Goal: Information Seeking & Learning: Learn about a topic

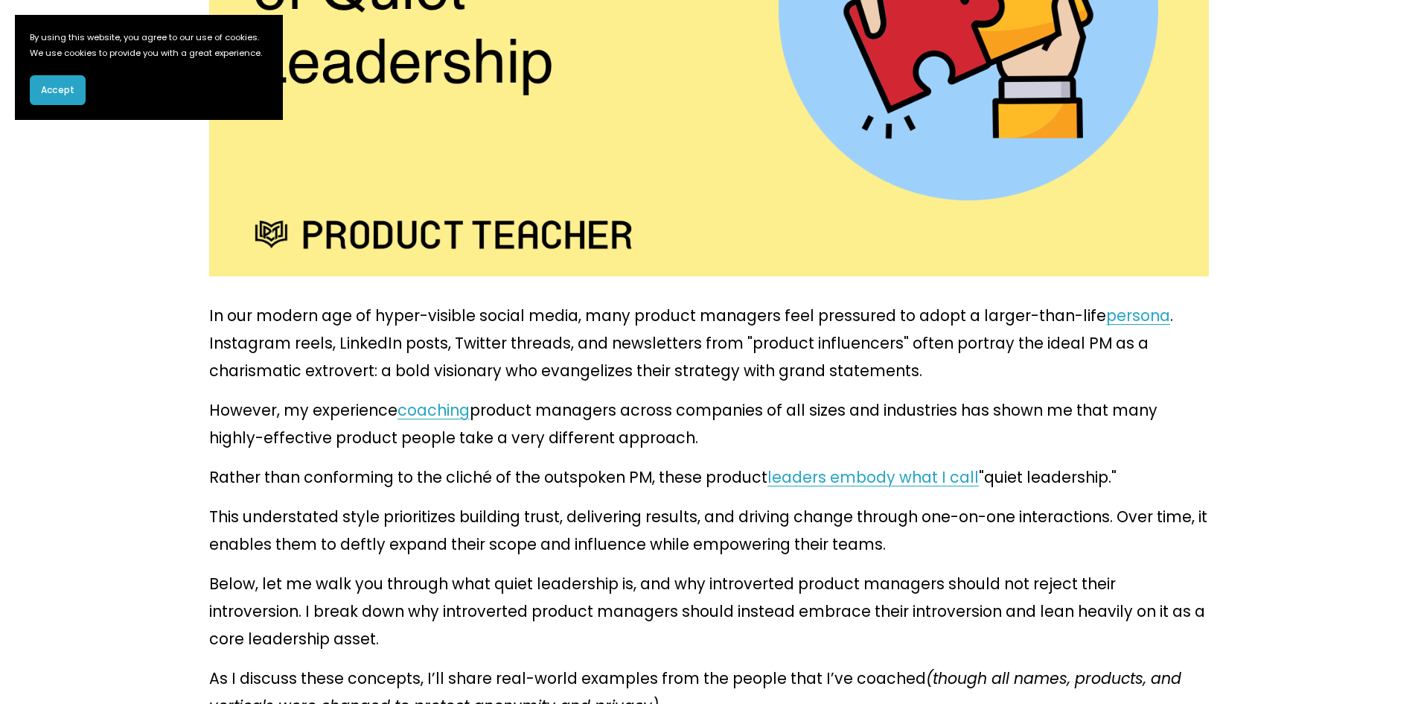
scroll to position [596, 0]
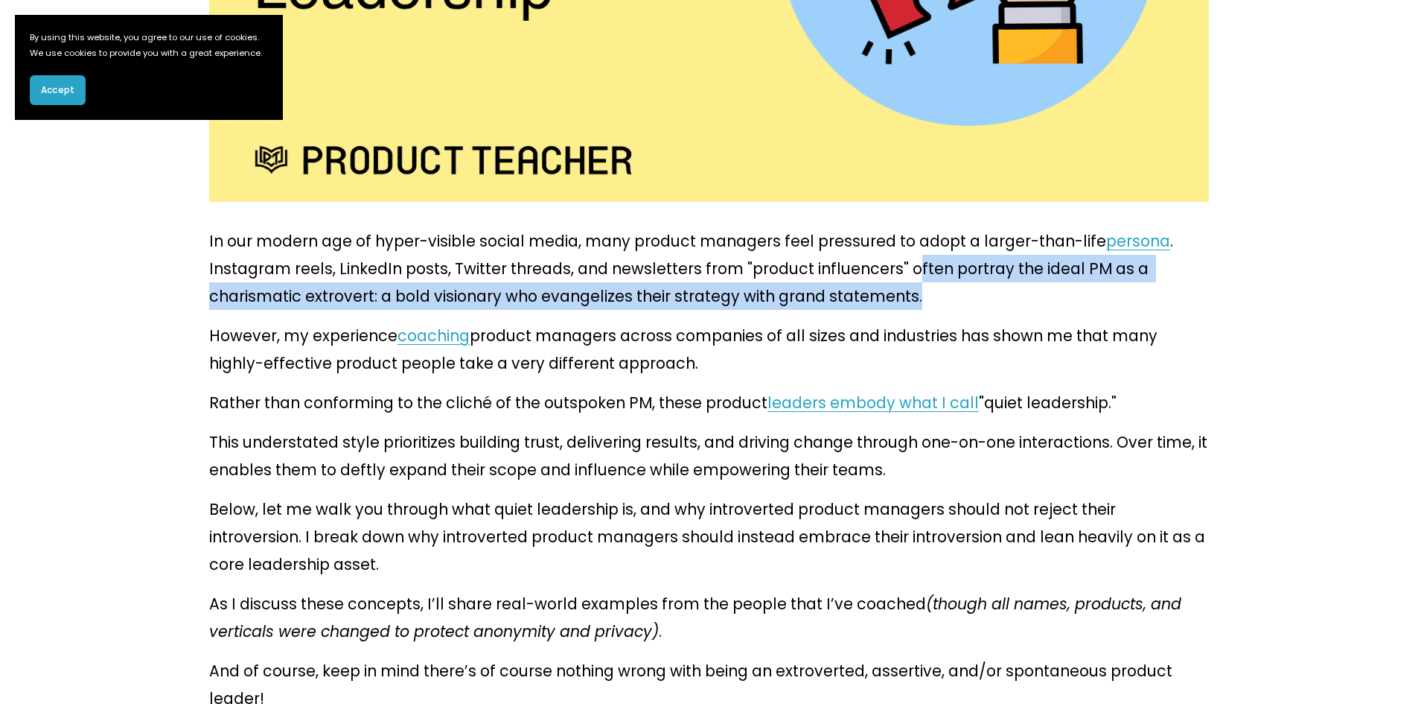
drag, startPoint x: 782, startPoint y: 243, endPoint x: 789, endPoint y: 259, distance: 18.0
click at [789, 259] on p "In our modern age of hyper-visible social media, many product managers feel pre…" at bounding box center [709, 268] width 1000 height 83
copy p "ften portray the ideal PM as a charismatic extrovert: a bold visionary who evan…"
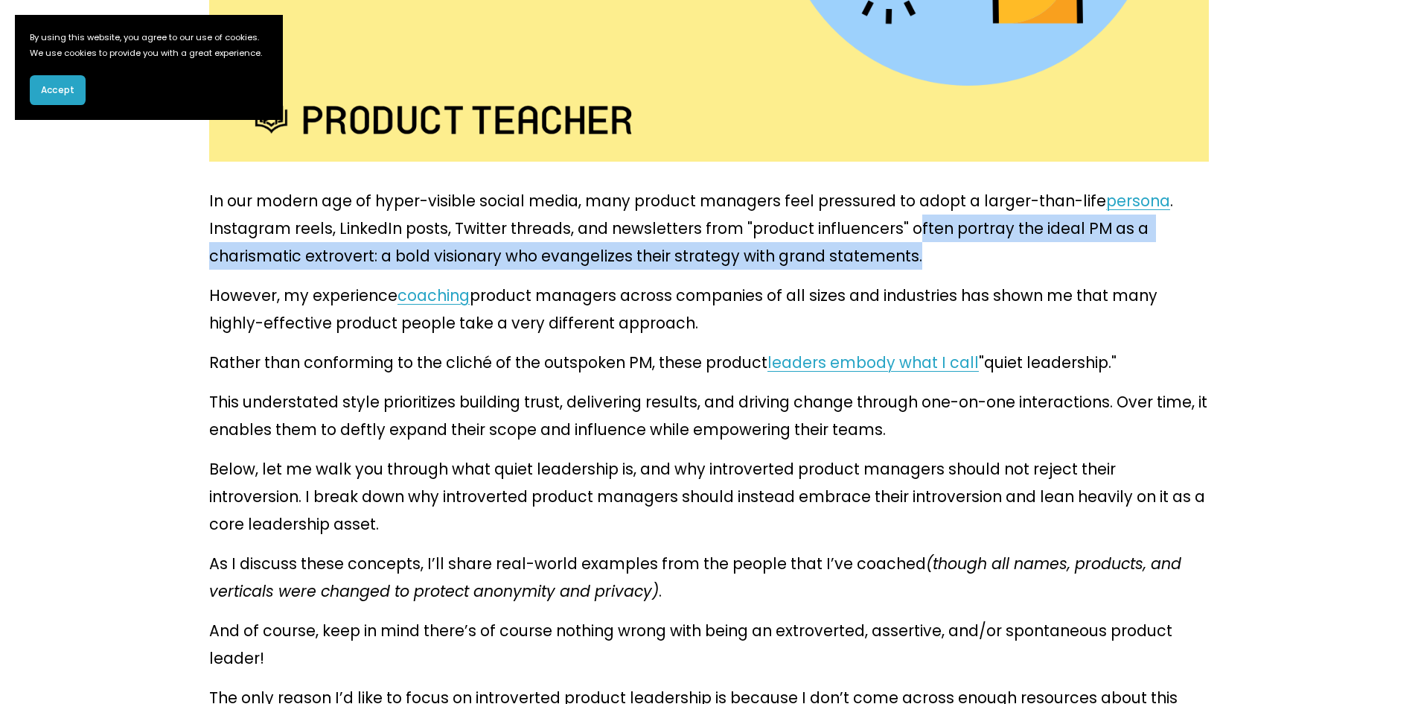
scroll to position [670, 0]
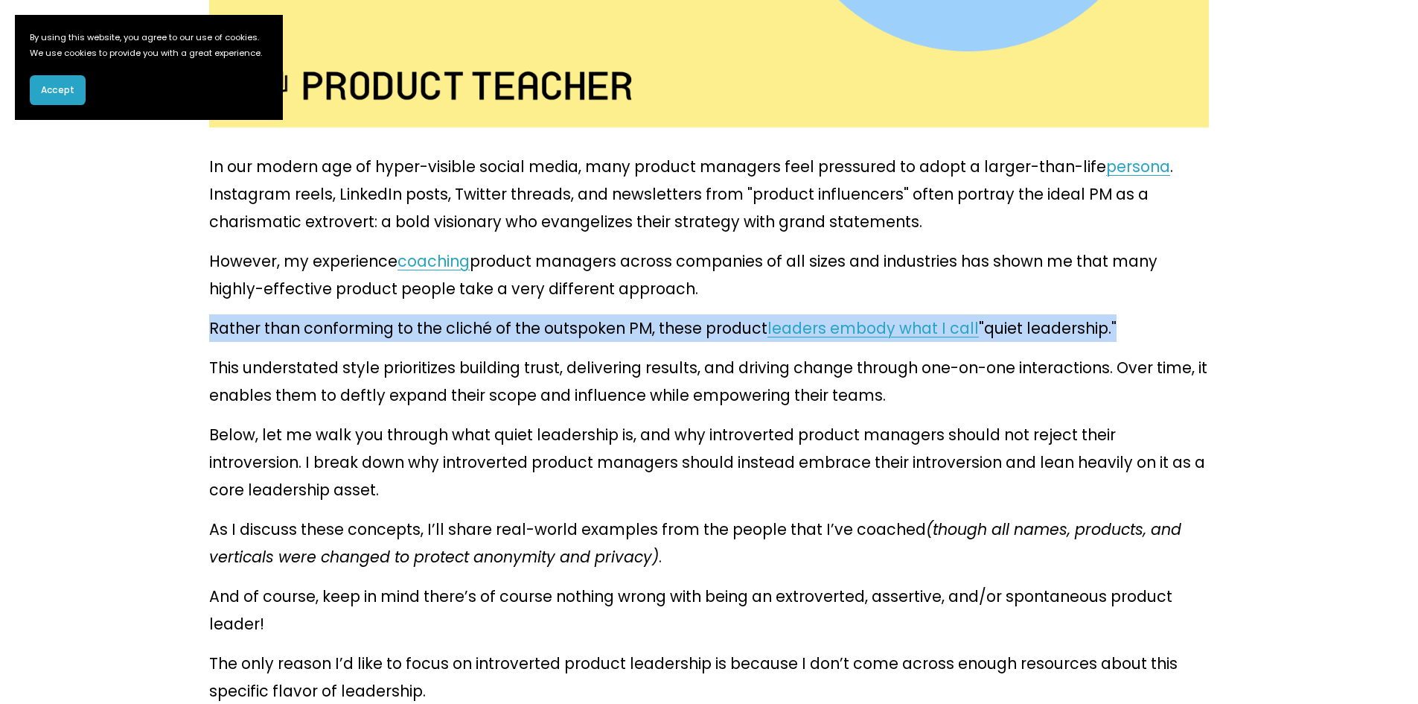
drag, startPoint x: 211, startPoint y: 293, endPoint x: 1054, endPoint y: 288, distance: 842.9
click at [1054, 314] on p "Rather than conforming to the cliché of the outspoken PM, these product leaders…" at bounding box center [709, 328] width 1000 height 28
copy p "Rather than conforming to the cliché of the outspoken PM, these product leaders…"
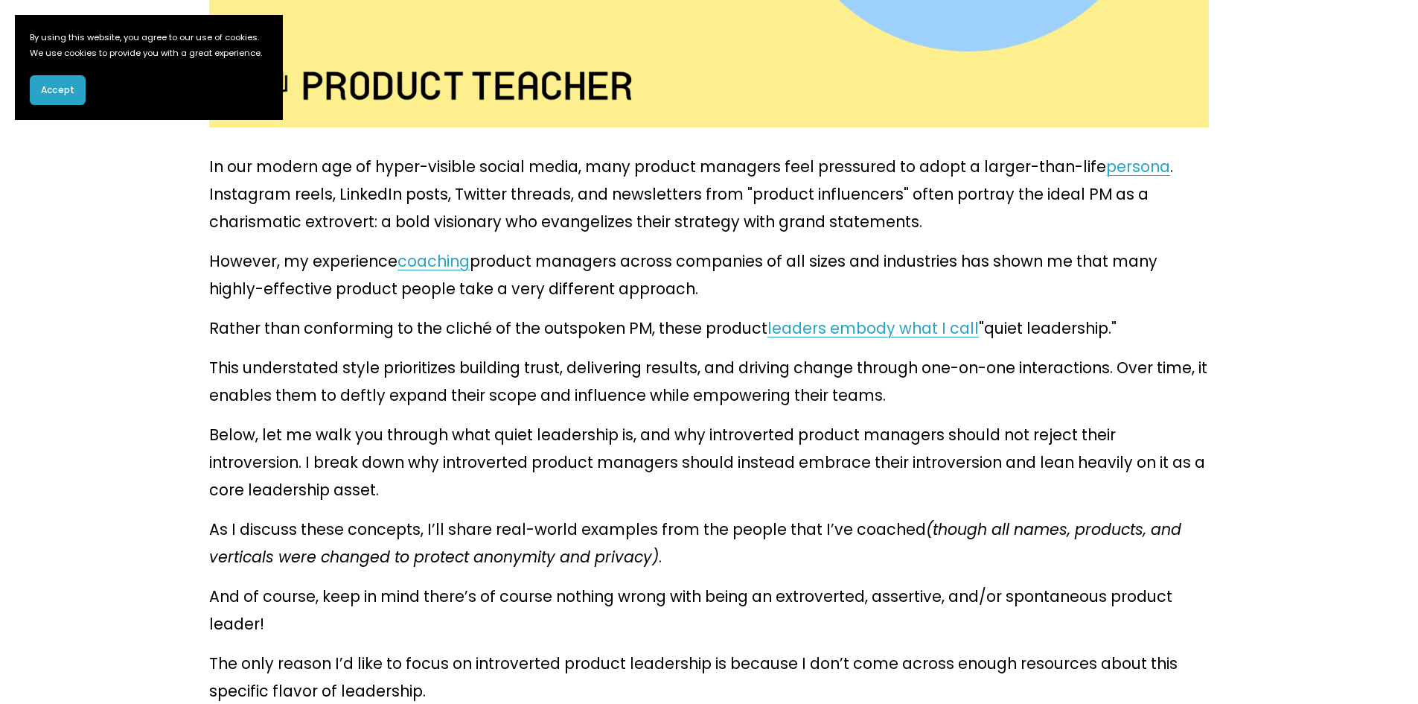
click at [874, 354] on p "This understated style prioritizes building trust, delivering results, and driv…" at bounding box center [709, 381] width 1000 height 55
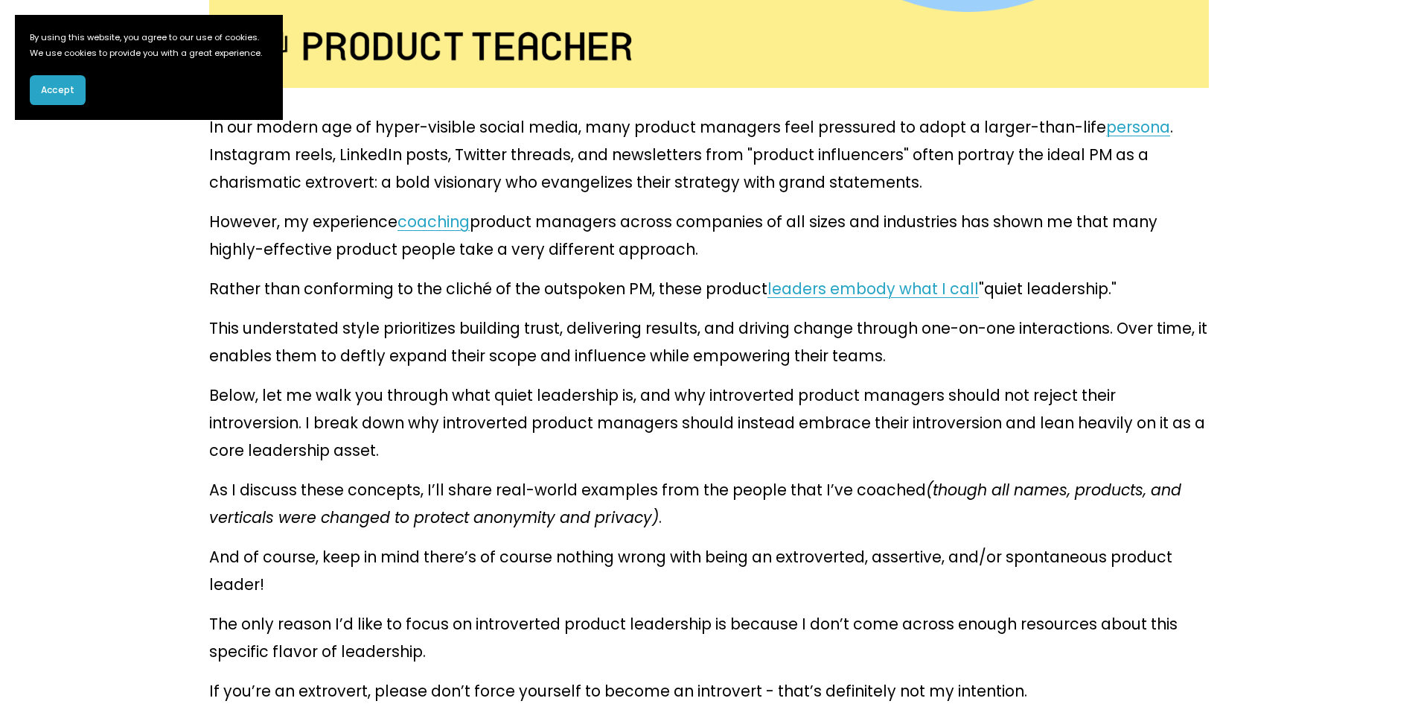
scroll to position [745, 0]
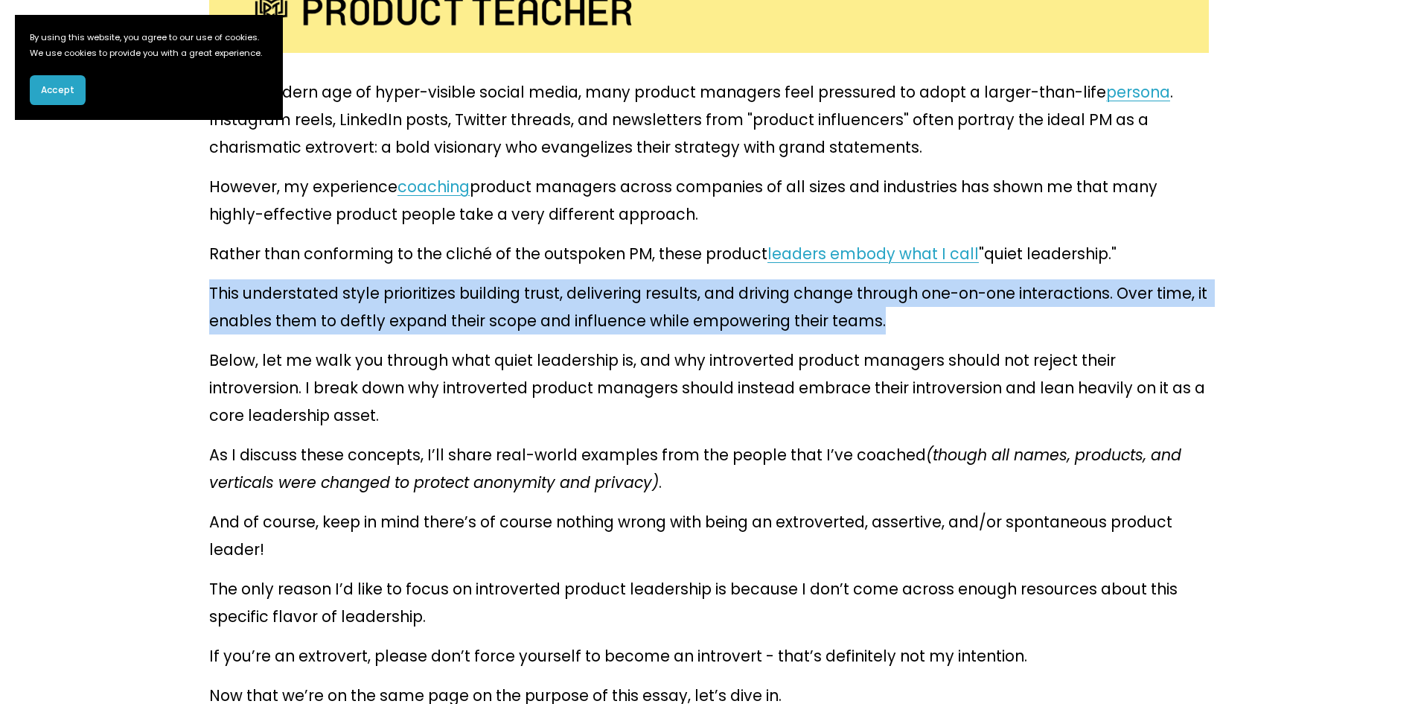
drag, startPoint x: 210, startPoint y: 254, endPoint x: 780, endPoint y: 295, distance: 571.8
click at [780, 295] on p "This understated style prioritizes building trust, delivering results, and driv…" at bounding box center [709, 306] width 1000 height 55
copy p "This understated style prioritizes building trust, delivering results, and driv…"
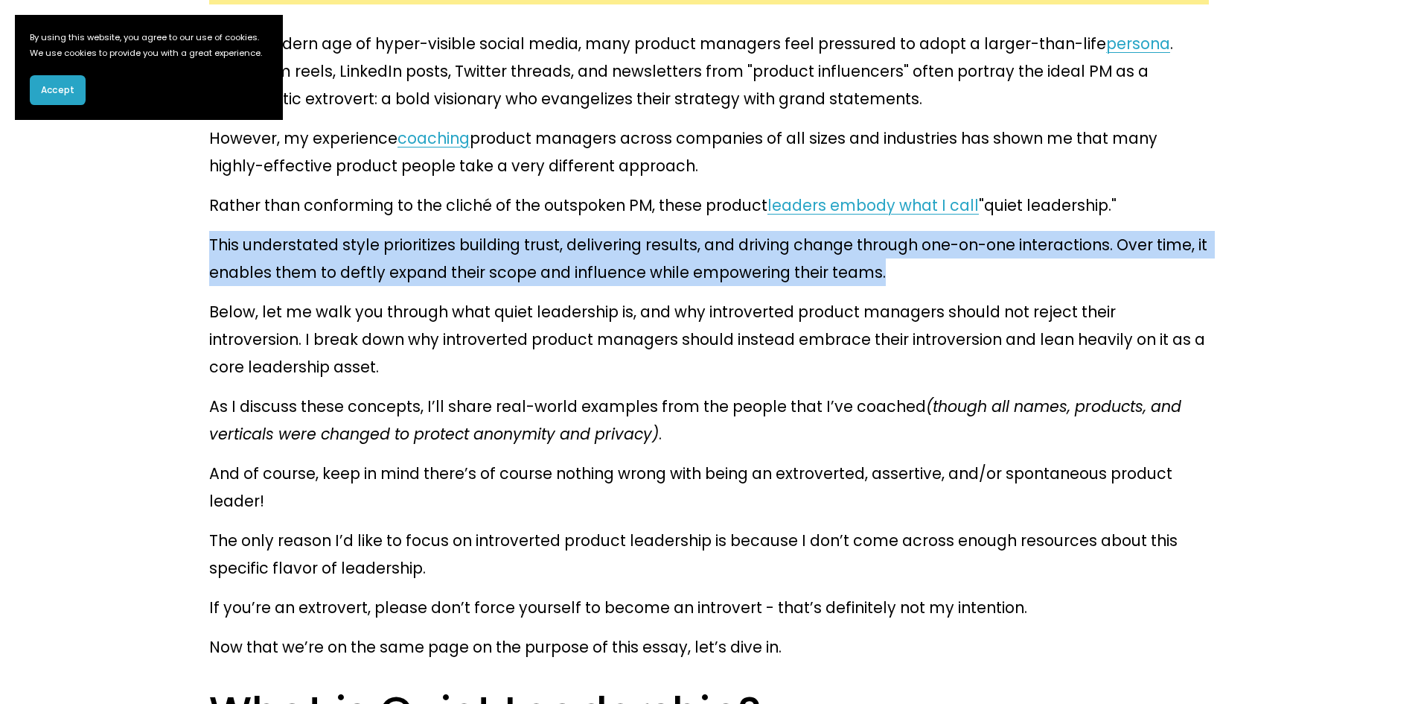
scroll to position [819, 0]
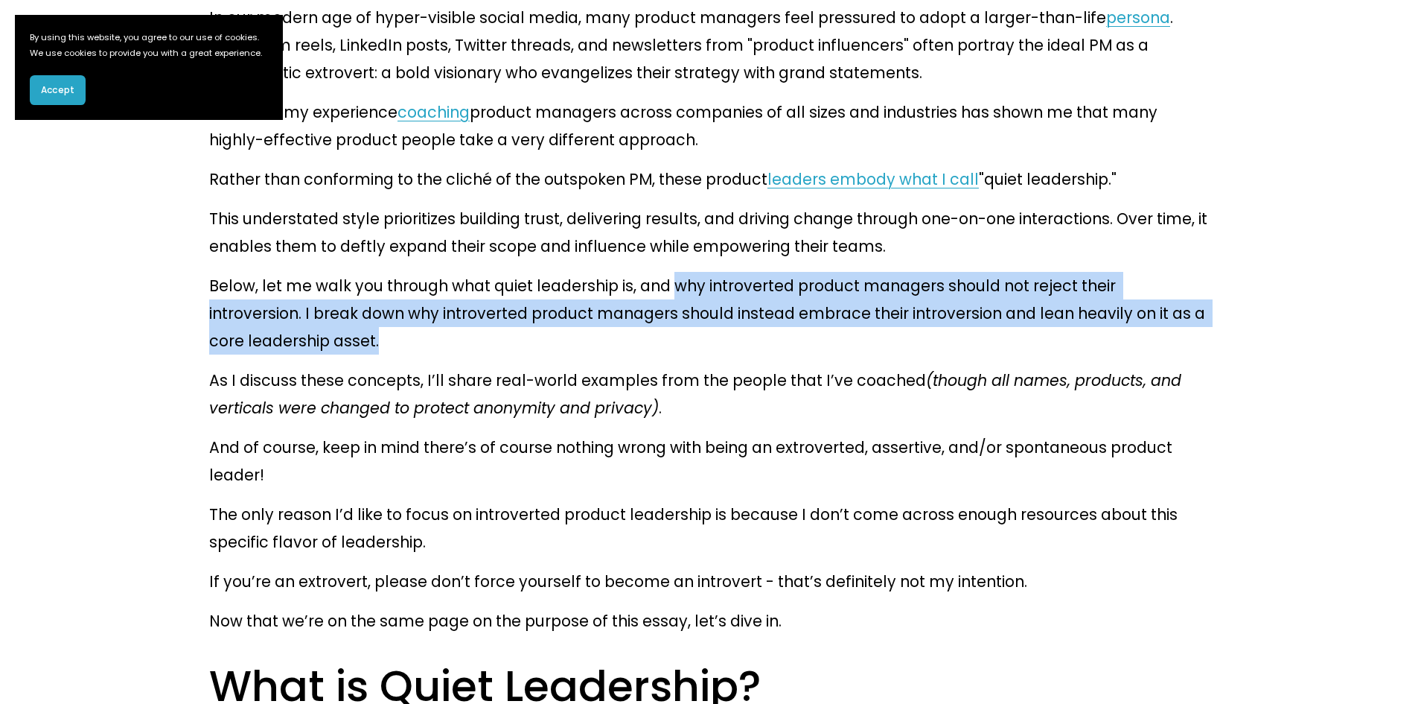
drag, startPoint x: 643, startPoint y: 246, endPoint x: 1161, endPoint y: 263, distance: 517.7
click at [1161, 272] on p "Below, let me walk you through what quiet leadership is, and why introverted pr…" at bounding box center [709, 313] width 1000 height 83
copy p "why introverted product managers should not reject their introversion. I break …"
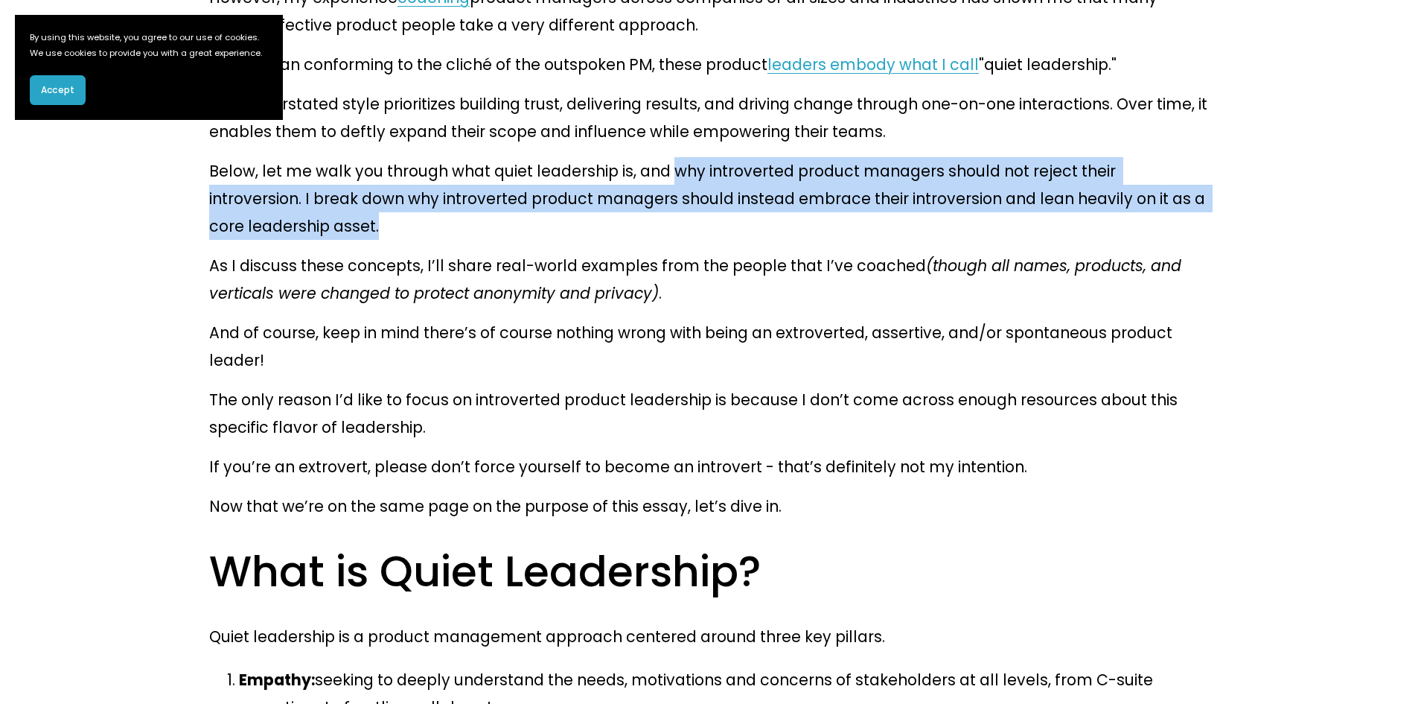
scroll to position [968, 0]
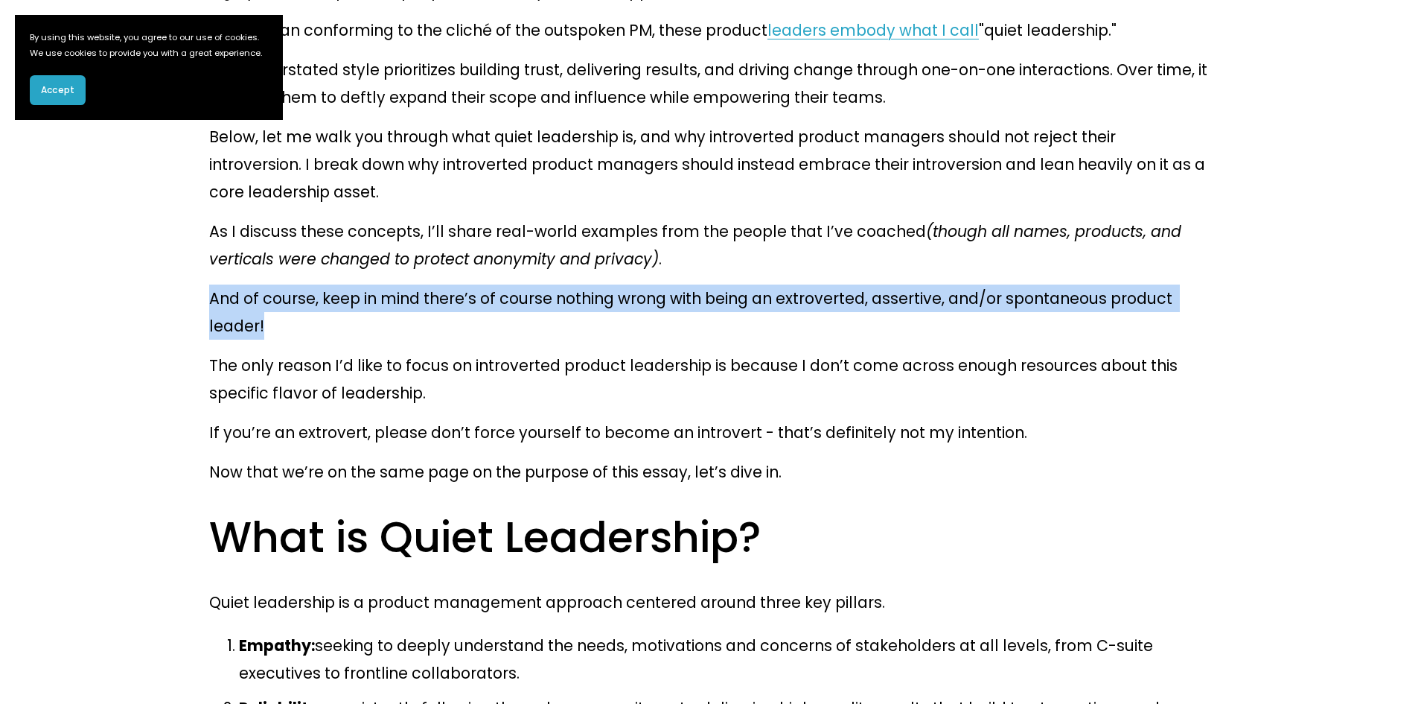
drag, startPoint x: 211, startPoint y: 228, endPoint x: 1165, endPoint y: 224, distance: 953.1
click at [1165, 284] on p "And of course, keep in mind there’s of course nothing wrong with being an extro…" at bounding box center [709, 311] width 1000 height 55
copy p "And of course, keep in mind there’s of course nothing wrong with being an extro…"
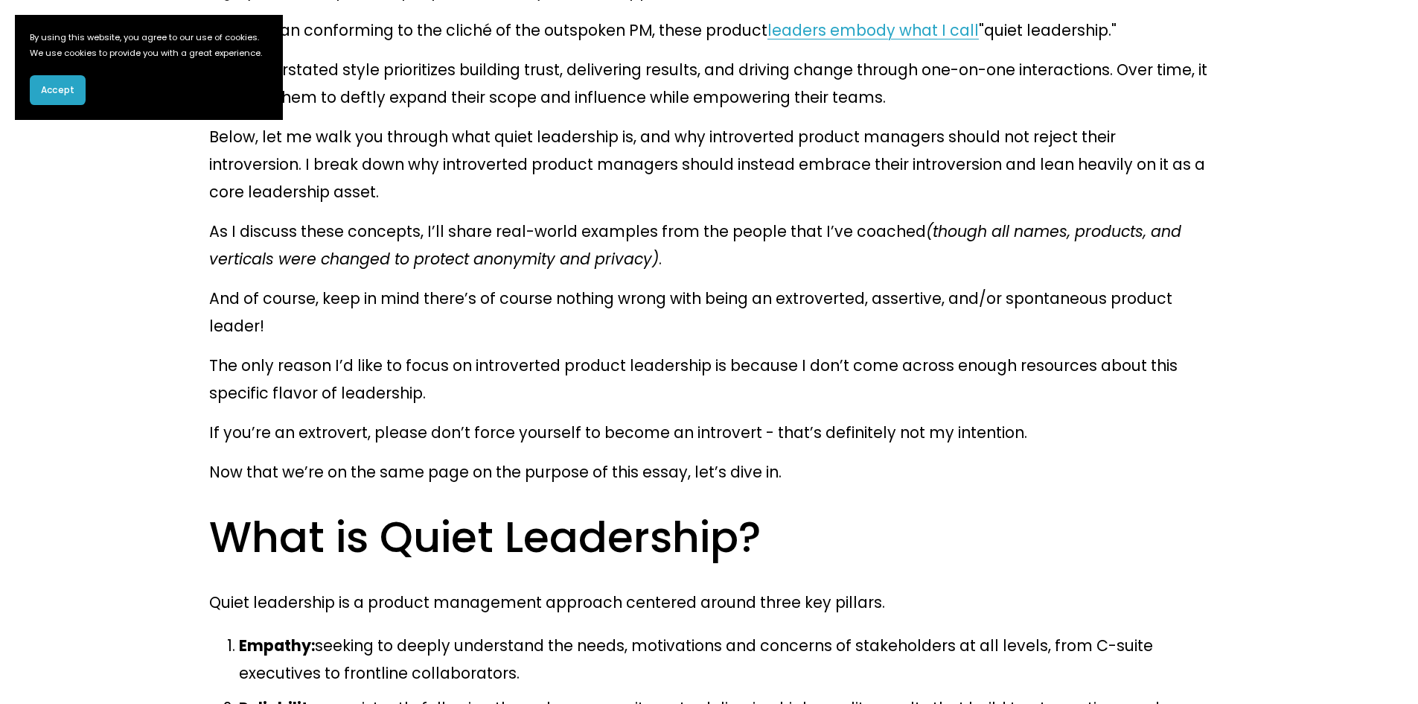
click at [624, 458] on p "Now that we’re on the same page on the purpose of this essay, let’s dive in." at bounding box center [709, 472] width 1000 height 28
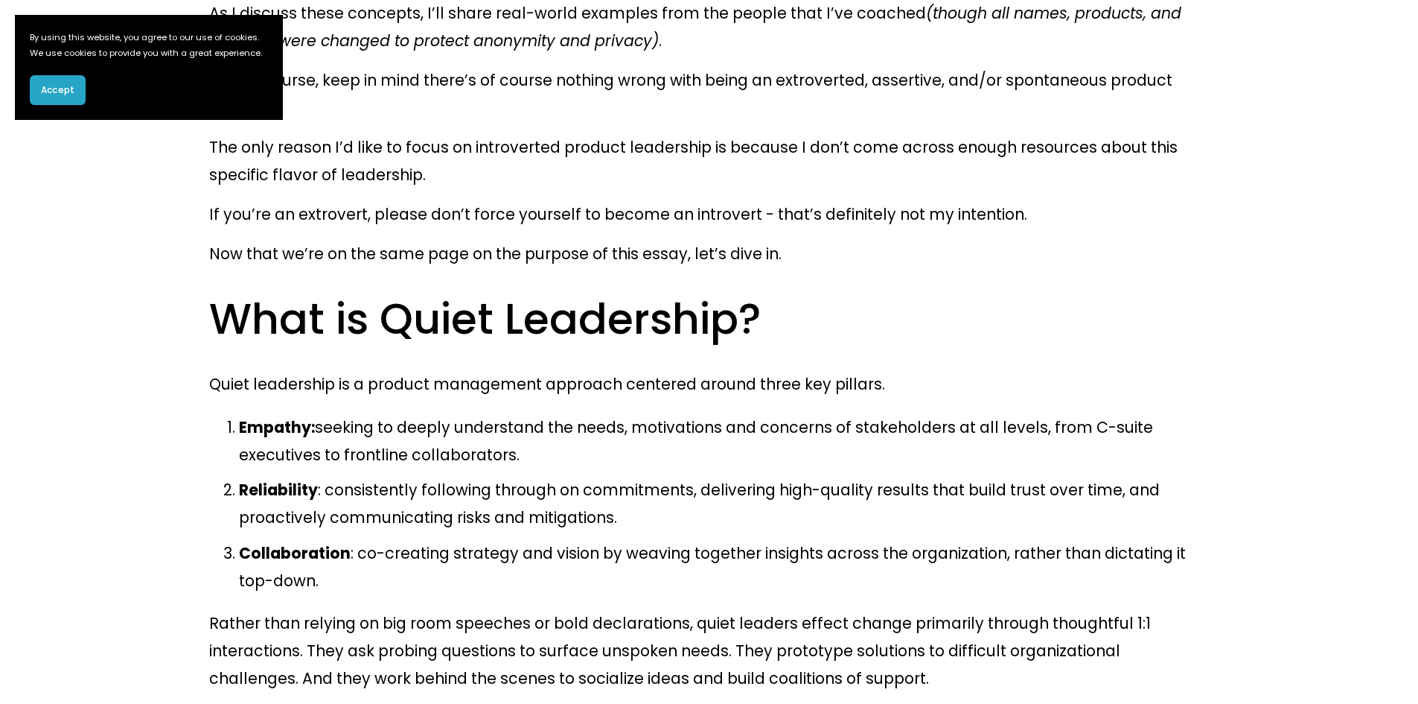
scroll to position [1191, 0]
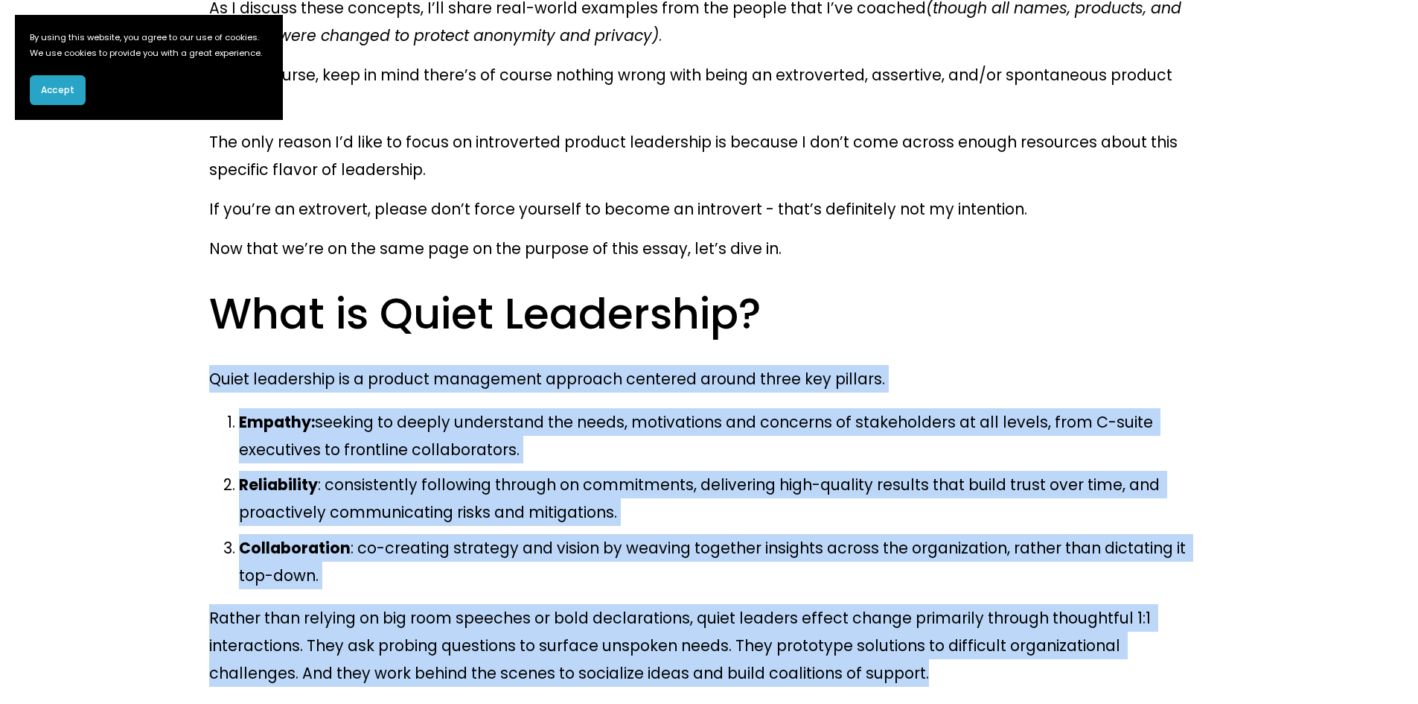
drag, startPoint x: 209, startPoint y: 254, endPoint x: 742, endPoint y: 503, distance: 588.6
copy div "Quiet leadership is a product management approach centered around three key pil…"
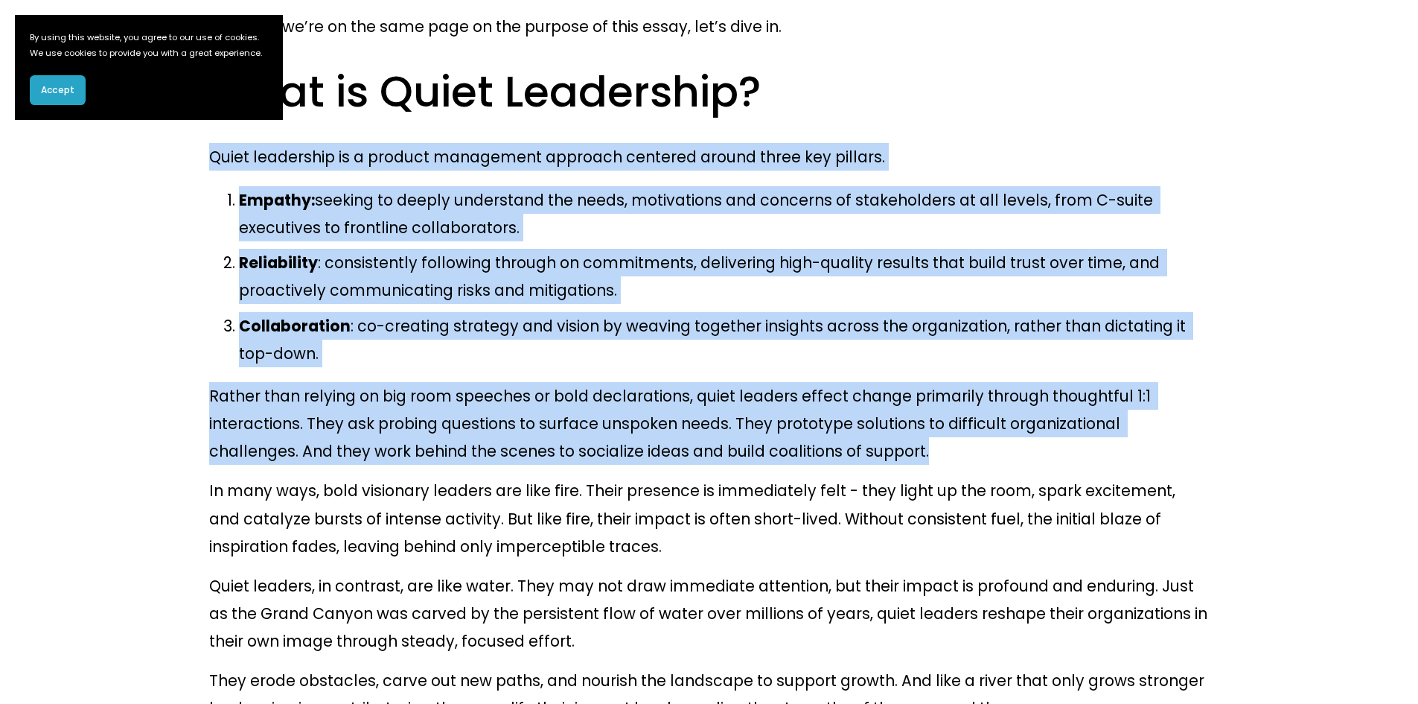
scroll to position [1415, 0]
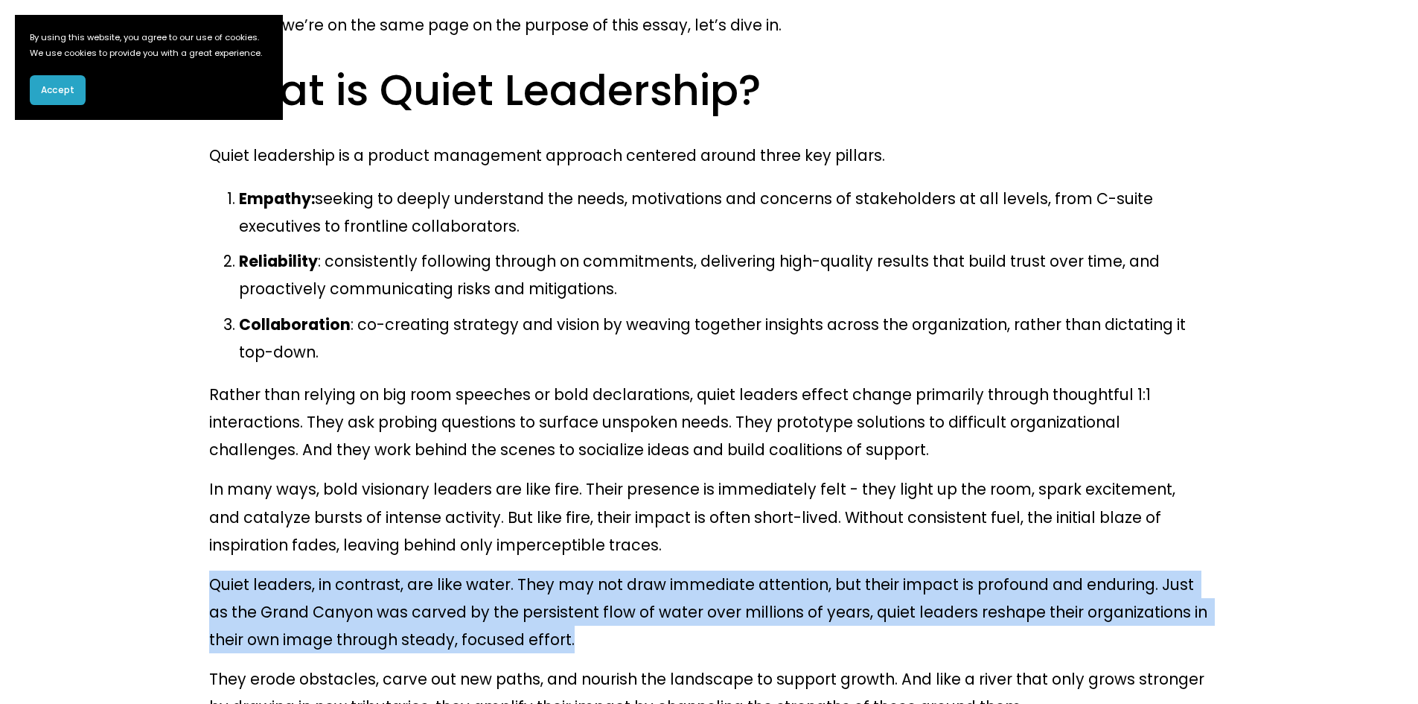
drag, startPoint x: 209, startPoint y: 408, endPoint x: 515, endPoint y: 462, distance: 310.7
click at [515, 570] on p "Quiet leaders, in contrast, are like water. They may not draw immediate attenti…" at bounding box center [709, 611] width 1000 height 83
copy p "Quiet leaders, in contrast, are like water. They may not draw immediate attenti…"
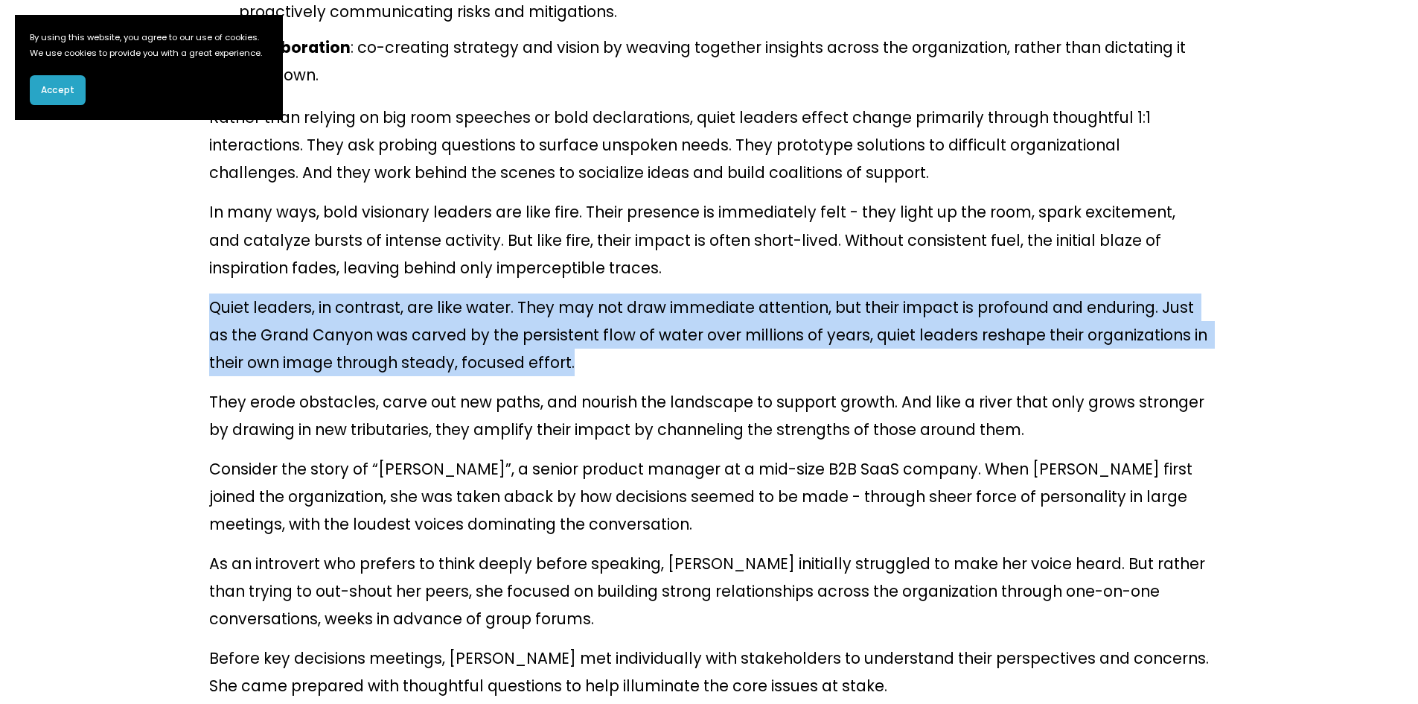
scroll to position [1713, 0]
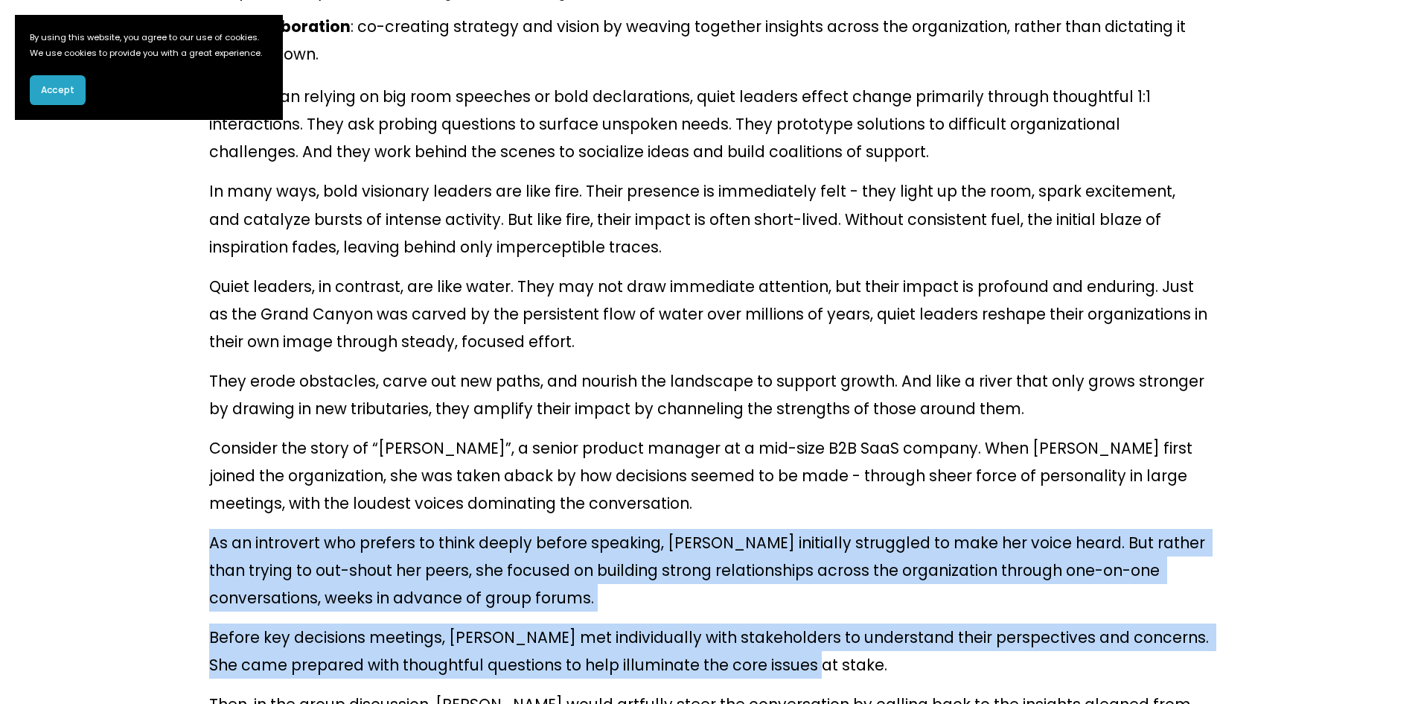
drag, startPoint x: 210, startPoint y: 351, endPoint x: 744, endPoint y: 462, distance: 545.3
copy div "As an introvert who prefers to think deeply before speaking, [PERSON_NAME] init…"
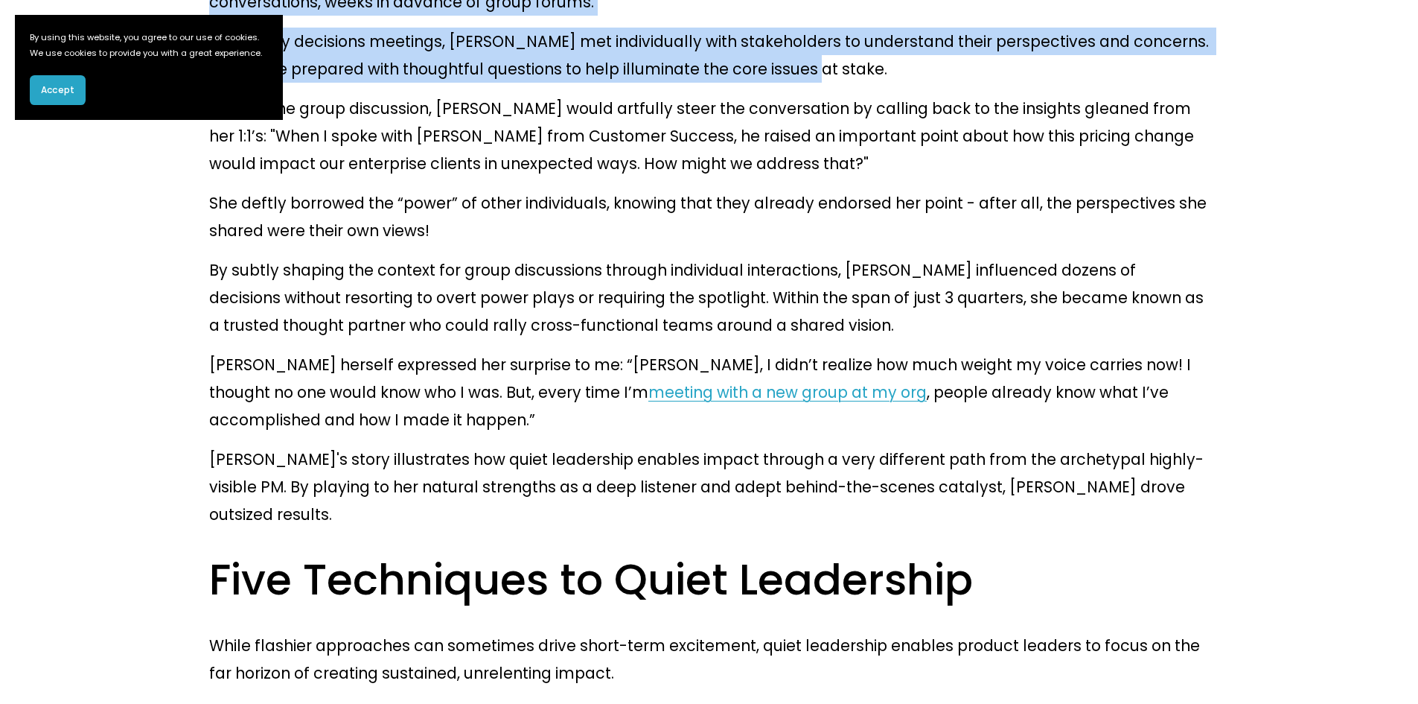
scroll to position [2383, 0]
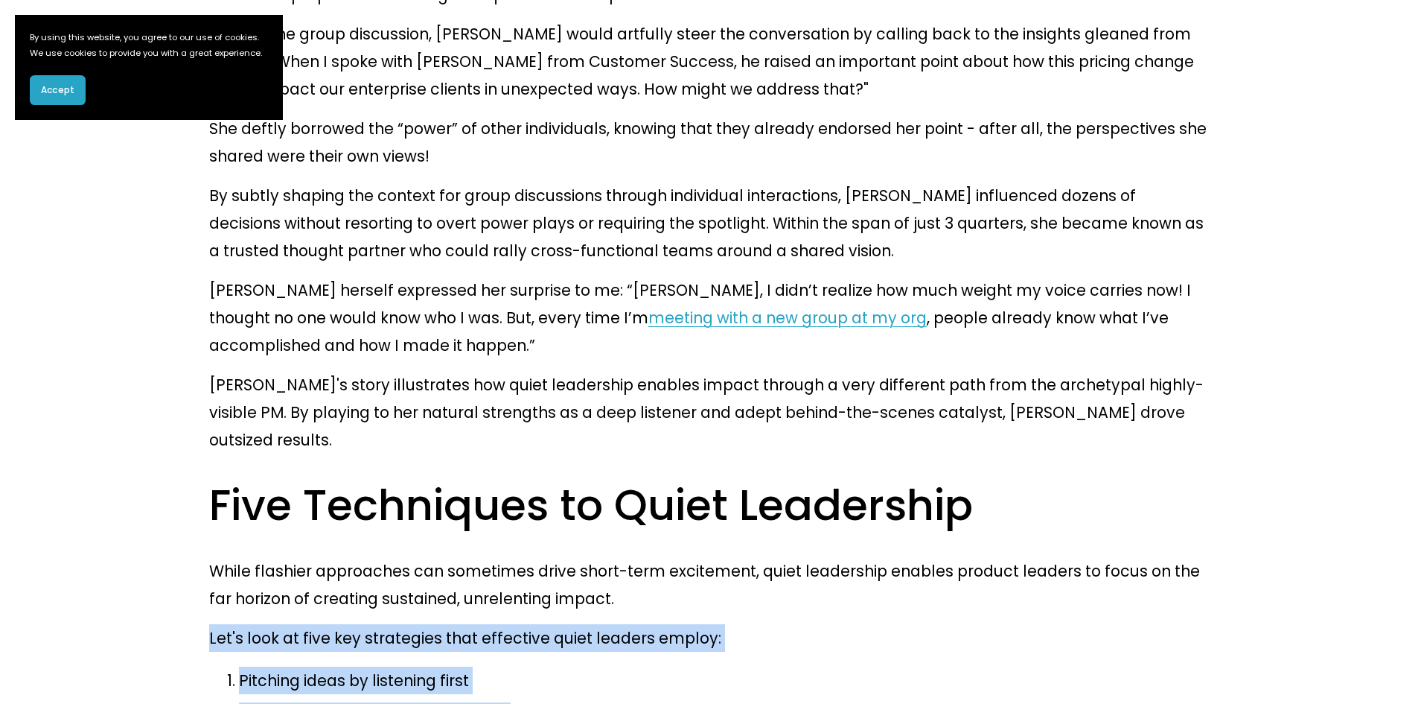
drag, startPoint x: 209, startPoint y: 371, endPoint x: 520, endPoint y: 529, distance: 349.3
copy div "Let's look at five key strategies that effective quiet leaders employ: Pitching…"
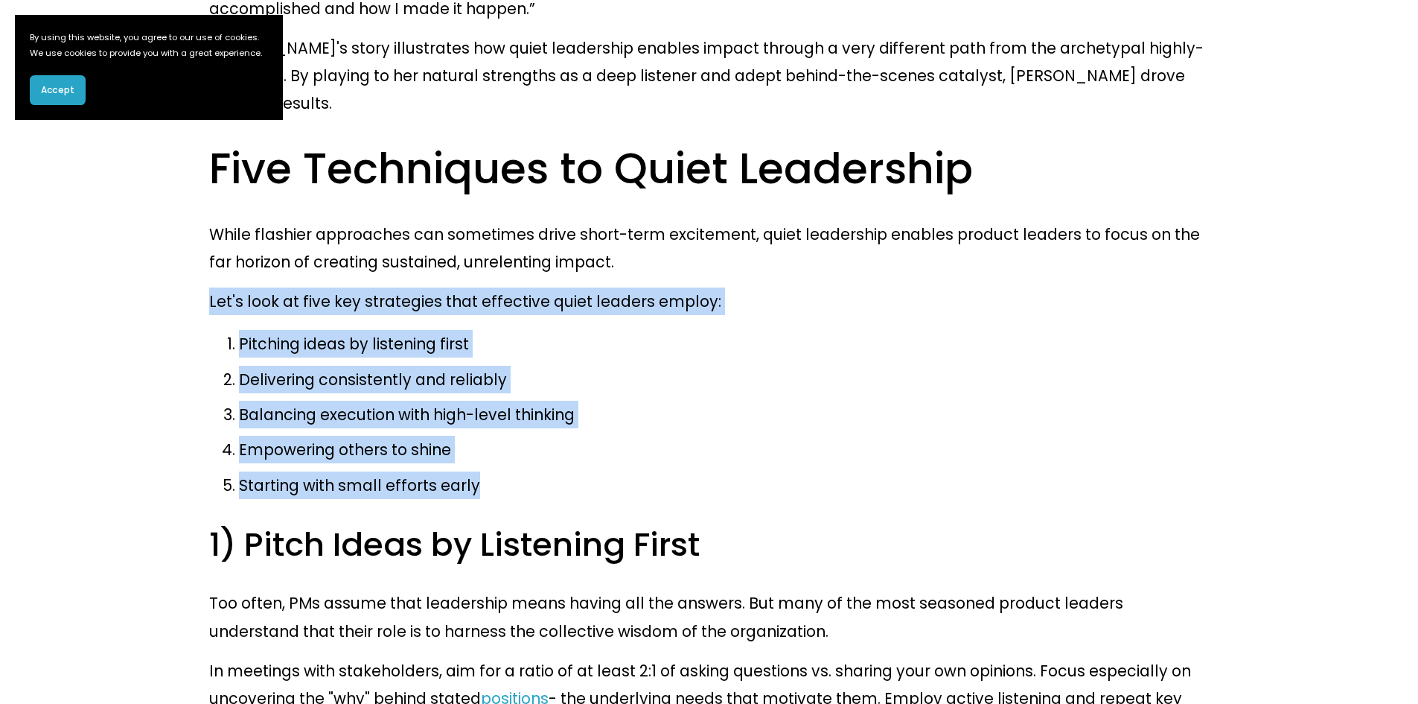
scroll to position [2755, 0]
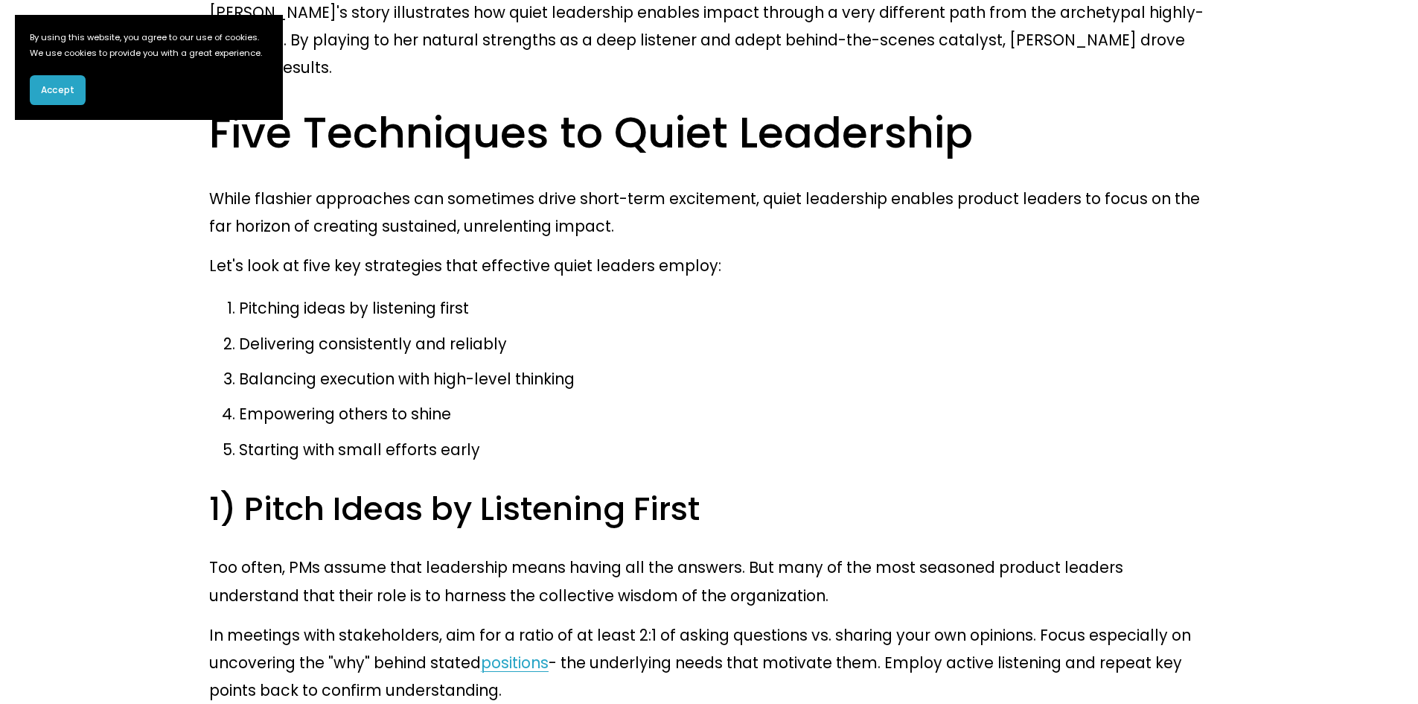
click at [995, 553] on p "Too often, PMs assume that leadership means having all the answers. But many of…" at bounding box center [709, 580] width 1000 height 55
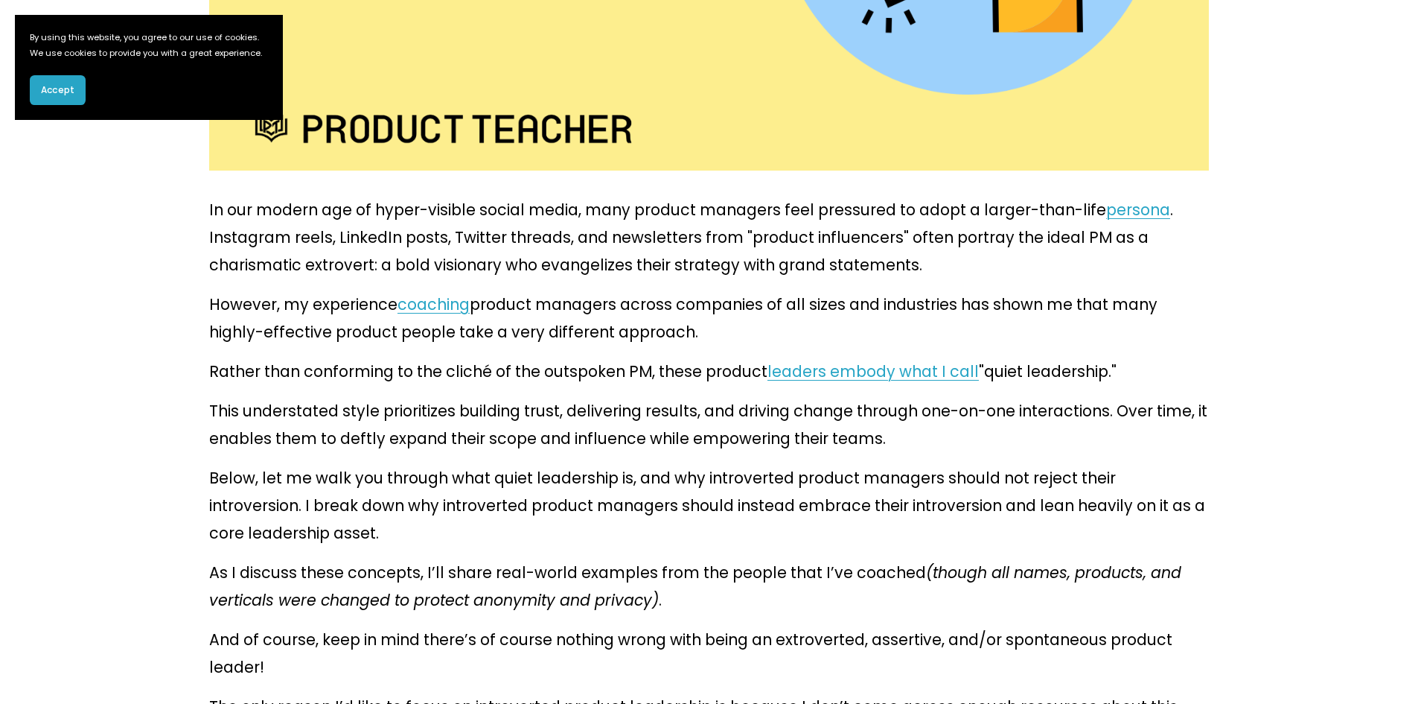
scroll to position [777, 0]
